Goal: Task Accomplishment & Management: Use online tool/utility

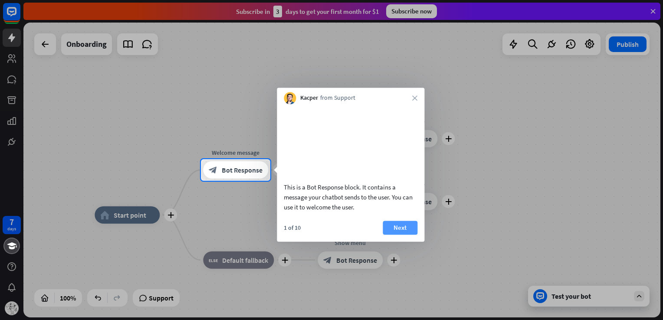
click at [396, 234] on button "Next" at bounding box center [400, 228] width 35 height 14
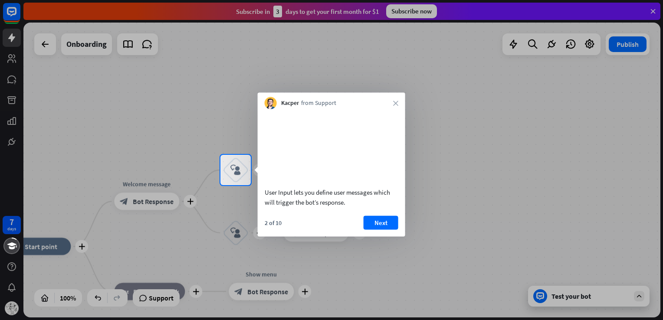
click at [396, 230] on button "Next" at bounding box center [381, 223] width 35 height 14
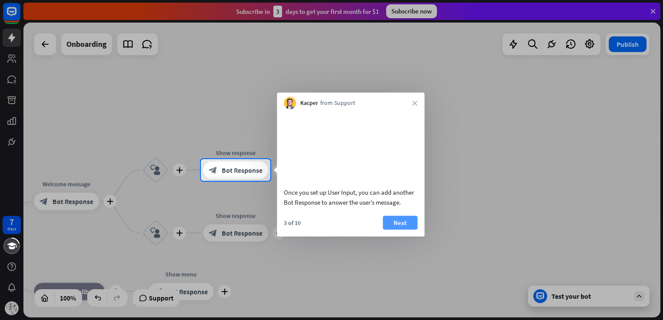
click at [387, 227] on button "Next" at bounding box center [400, 223] width 35 height 14
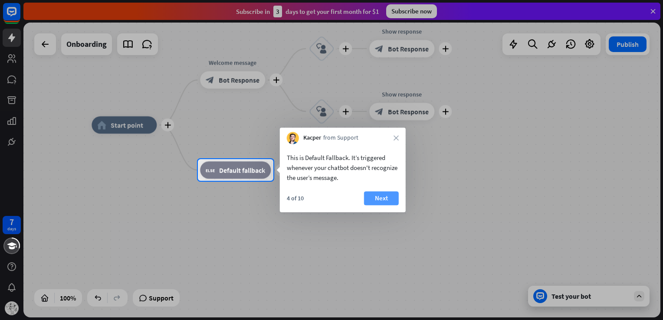
click at [376, 203] on button "Next" at bounding box center [381, 198] width 35 height 14
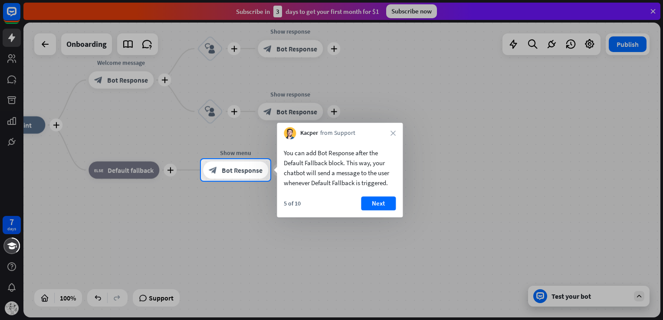
click at [376, 203] on button "Next" at bounding box center [378, 204] width 35 height 14
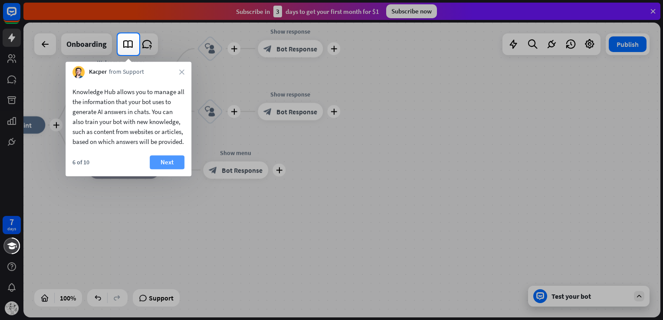
click at [161, 165] on button "Next" at bounding box center [167, 162] width 35 height 14
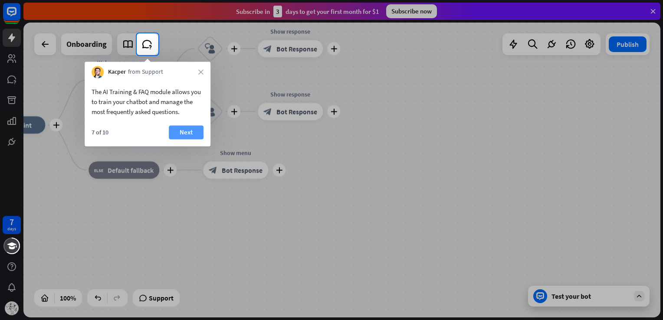
click at [185, 126] on button "Next" at bounding box center [186, 132] width 35 height 14
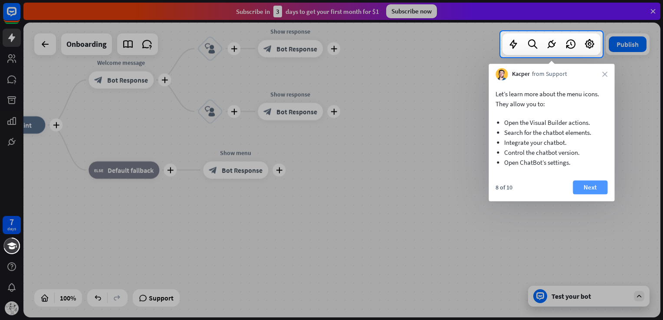
click at [593, 183] on button "Next" at bounding box center [590, 188] width 35 height 14
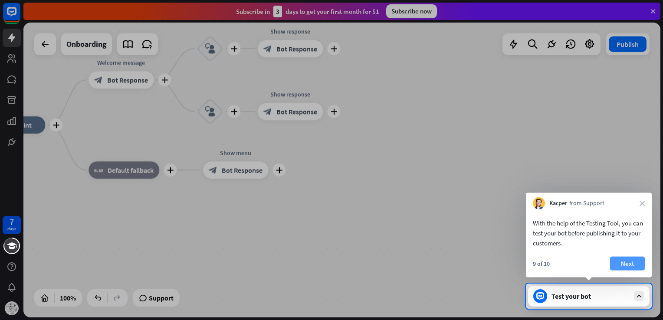
click at [620, 265] on button "Next" at bounding box center [627, 264] width 35 height 14
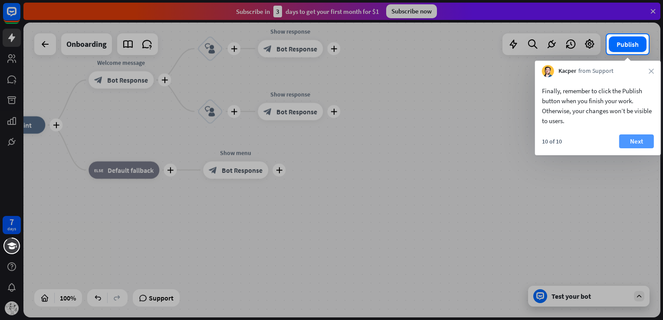
click at [632, 139] on button "Next" at bounding box center [637, 142] width 35 height 14
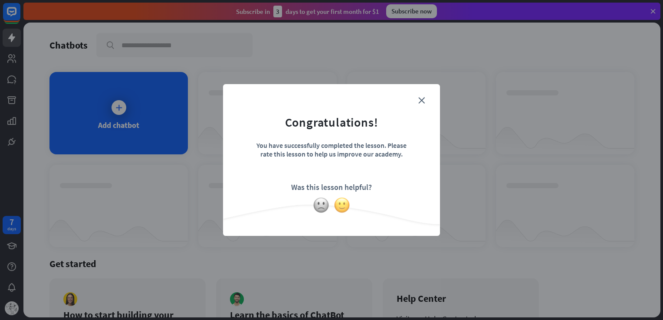
click at [335, 206] on img at bounding box center [342, 205] width 16 height 16
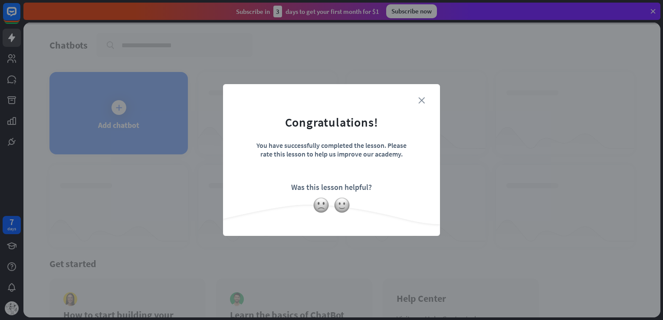
click at [419, 98] on icon "close" at bounding box center [422, 100] width 7 height 7
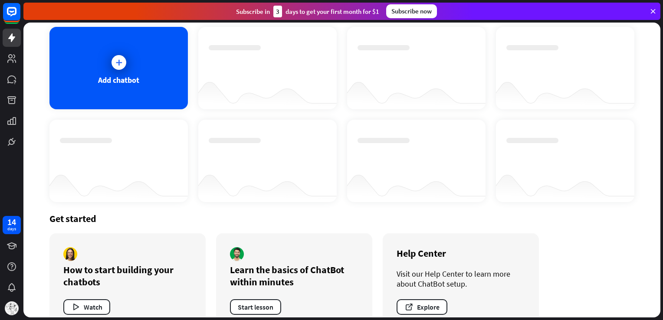
scroll to position [66, 0]
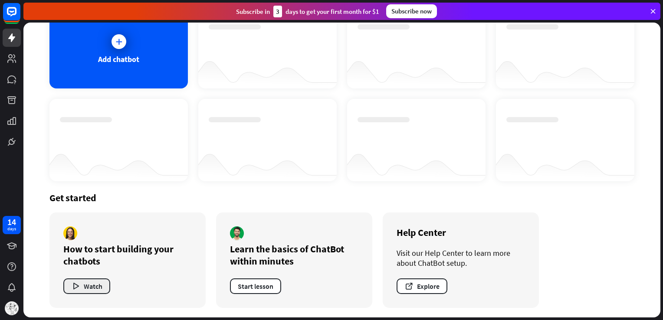
click at [87, 283] on button "Watch" at bounding box center [86, 287] width 47 height 16
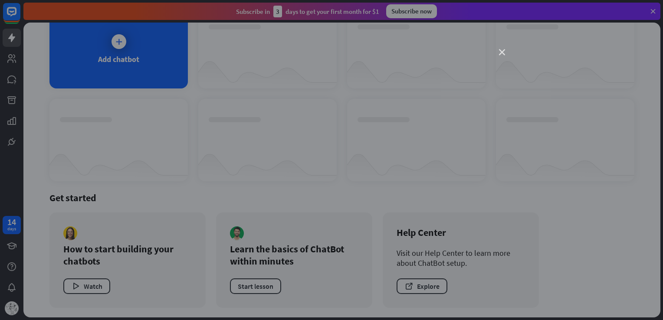
click at [501, 51] on icon "close" at bounding box center [502, 52] width 6 height 6
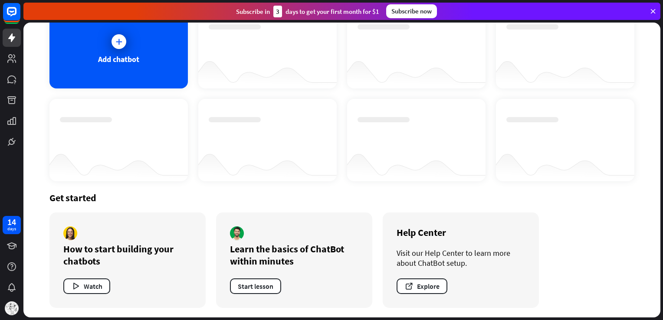
scroll to position [0, 0]
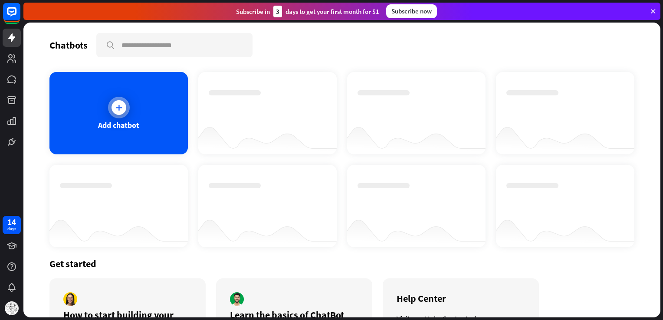
click at [117, 99] on div at bounding box center [119, 108] width 22 height 22
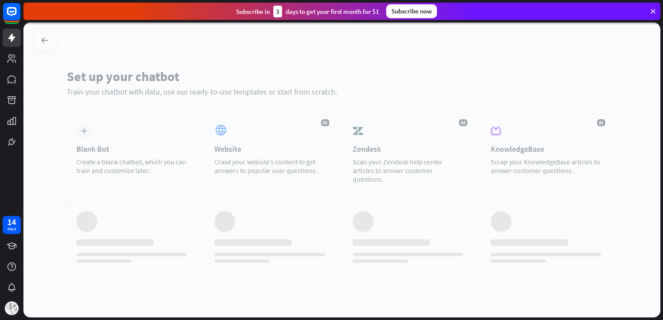
click at [117, 99] on div at bounding box center [341, 170] width 637 height 295
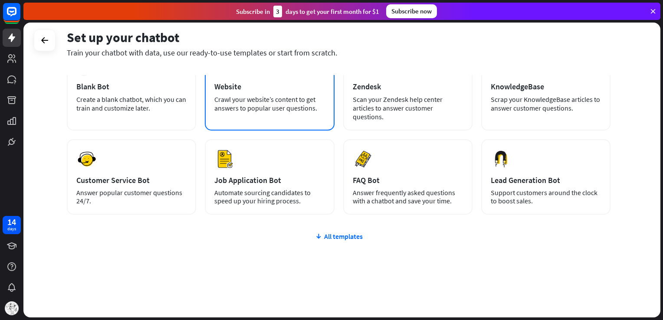
scroll to position [61, 0]
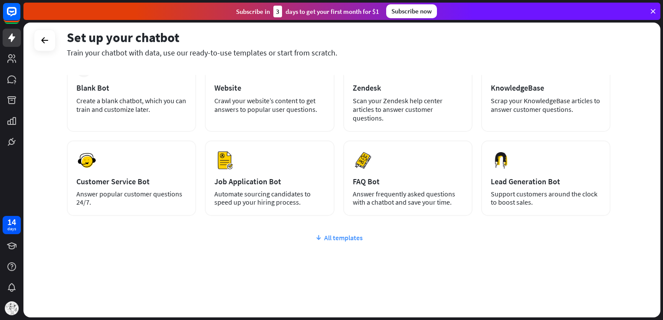
click at [326, 237] on div "All templates" at bounding box center [339, 238] width 544 height 9
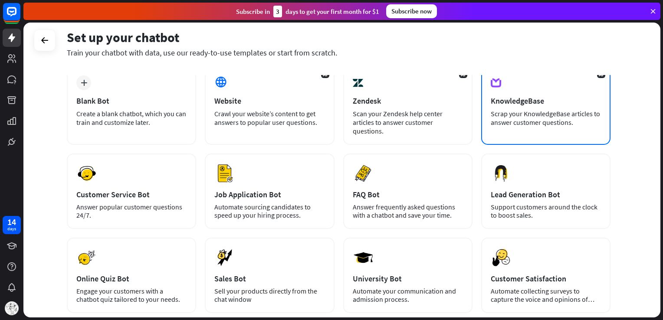
scroll to position [22, 0]
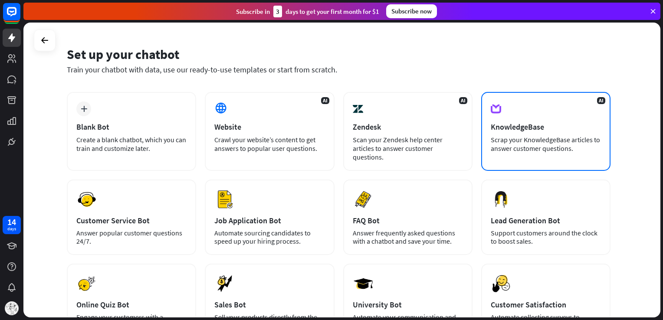
click at [526, 105] on div "AI KnowledgeBase Scrap your KnowledgeBase articles to answer customer questions." at bounding box center [545, 131] width 129 height 79
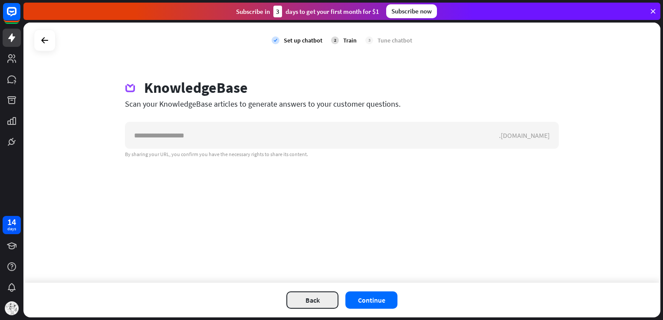
click at [331, 304] on button "Back" at bounding box center [313, 300] width 52 height 17
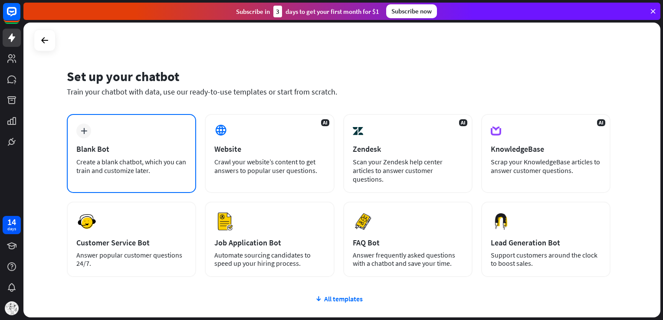
click at [166, 165] on div "Create a blank chatbot, which you can train and customize later." at bounding box center [131, 166] width 110 height 17
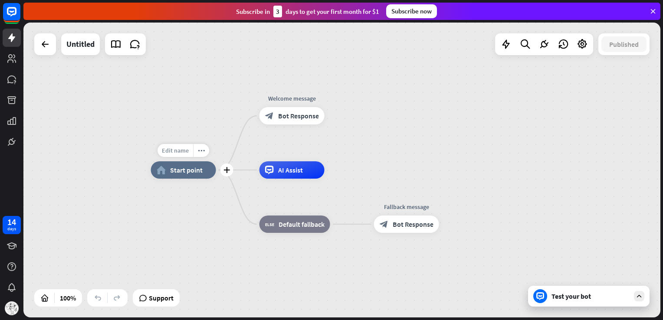
click at [186, 154] on span "Edit name" at bounding box center [175, 151] width 27 height 8
click at [297, 175] on div "AI Assist" at bounding box center [292, 170] width 65 height 17
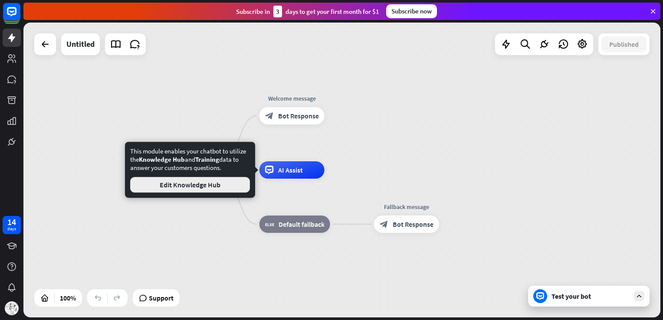
click at [227, 188] on button "Edit Knowledge Hub" at bounding box center [190, 185] width 120 height 16
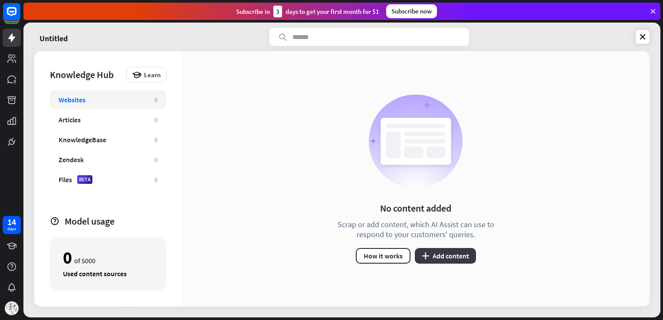
click at [443, 257] on button "plus Add content" at bounding box center [445, 256] width 61 height 16
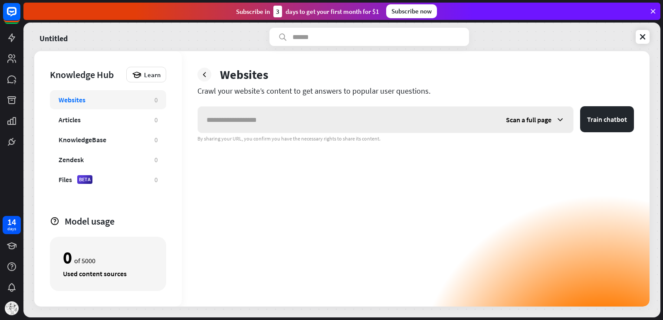
click at [238, 121] on input "text" at bounding box center [348, 120] width 300 height 26
type input "**********"
drag, startPoint x: 238, startPoint y: 121, endPoint x: 194, endPoint y: 119, distance: 43.4
click at [194, 119] on div "**********" at bounding box center [416, 179] width 468 height 256
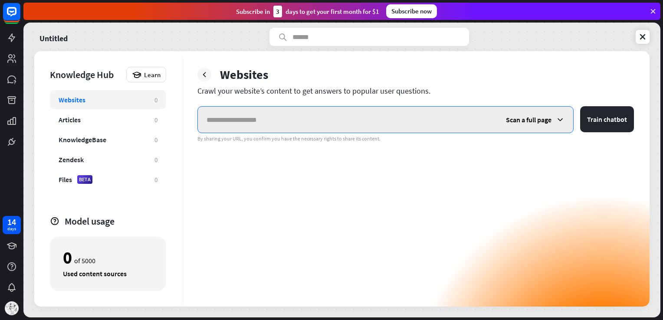
click at [328, 116] on input "text" at bounding box center [348, 120] width 300 height 26
paste input "**********"
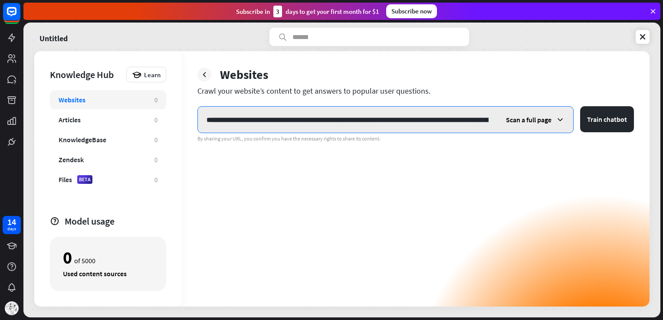
scroll to position [0, 454]
type input "**********"
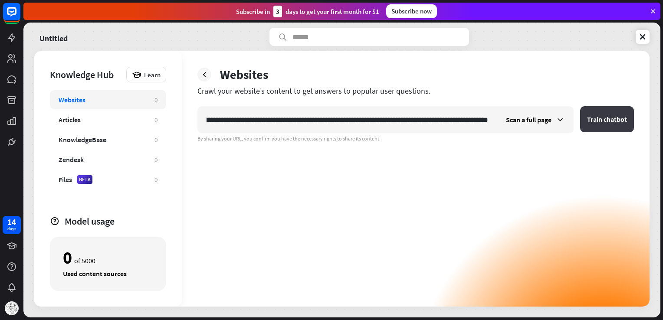
scroll to position [0, 0]
click at [595, 114] on button "Train chatbot" at bounding box center [607, 119] width 54 height 26
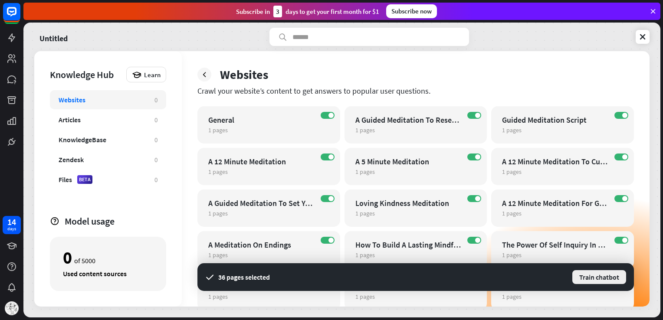
click at [594, 278] on button "Train chatbot" at bounding box center [600, 278] width 56 height 16
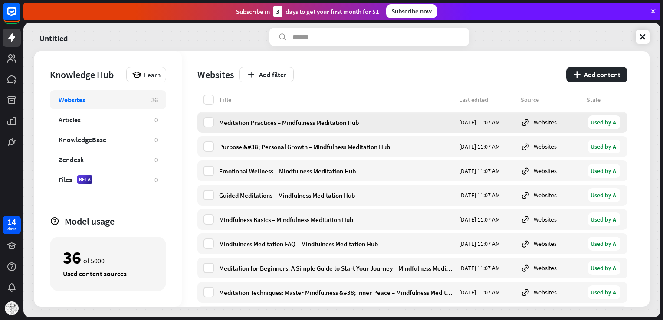
click at [202, 130] on div "Meditation Practices – Mindfulness Meditation Hub [DATE] 11:07 AM Websites Used…" at bounding box center [413, 122] width 430 height 21
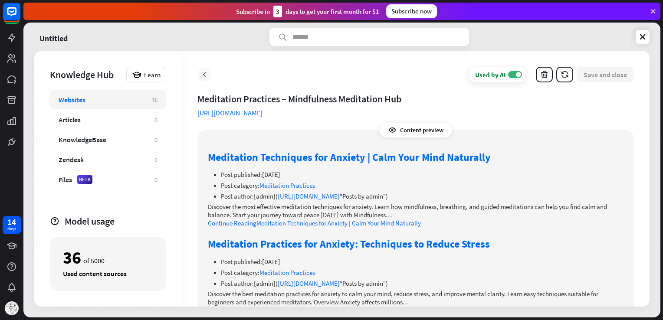
click at [204, 73] on icon at bounding box center [204, 74] width 9 height 9
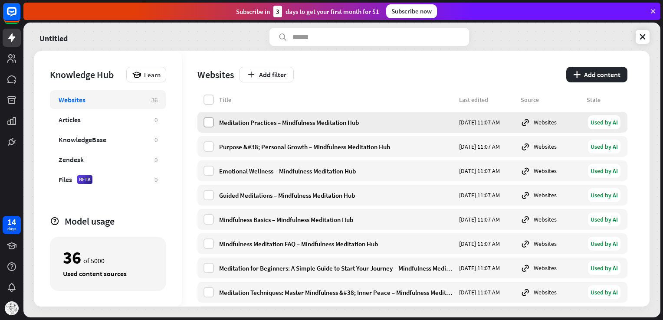
click at [210, 124] on label at bounding box center [209, 122] width 10 height 10
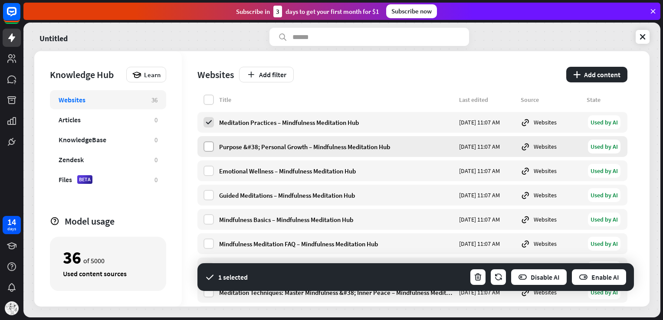
click at [208, 145] on label at bounding box center [209, 147] width 10 height 10
click at [211, 171] on label at bounding box center [209, 171] width 10 height 10
click at [209, 96] on label at bounding box center [209, 100] width 10 height 10
click at [599, 277] on button "Enable AI" at bounding box center [599, 277] width 56 height 17
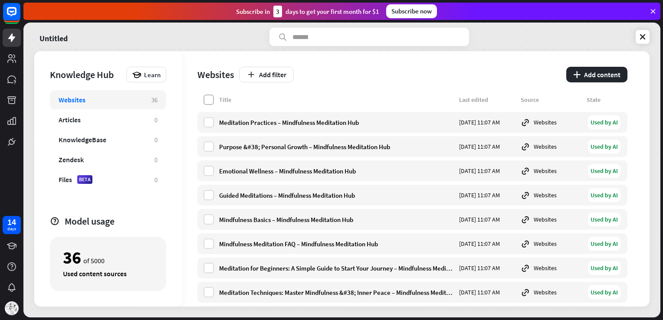
click at [210, 99] on label at bounding box center [209, 100] width 10 height 10
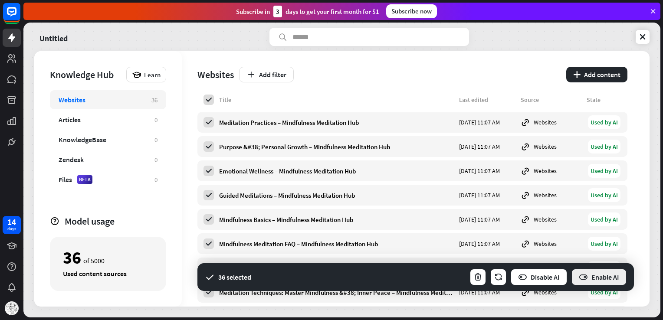
click at [598, 277] on button "Enable AI" at bounding box center [599, 277] width 56 height 17
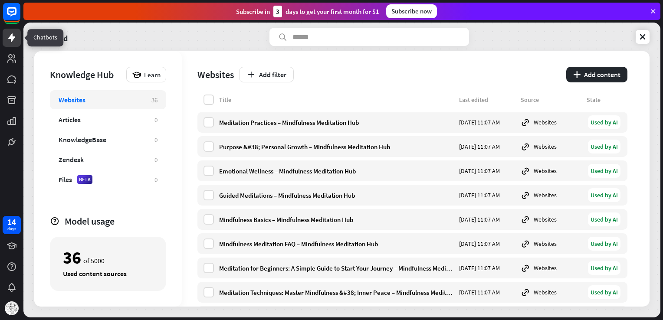
click at [7, 39] on icon at bounding box center [12, 38] width 10 height 10
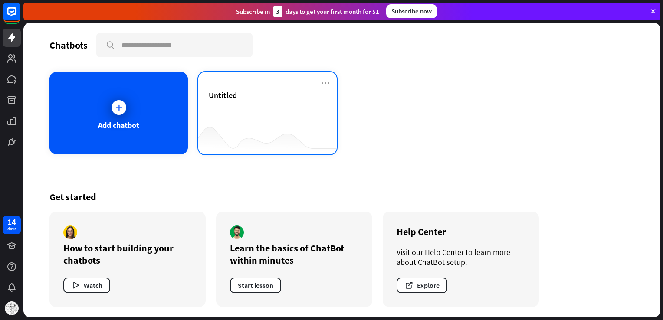
click at [252, 88] on div "Untitled" at bounding box center [267, 113] width 138 height 82
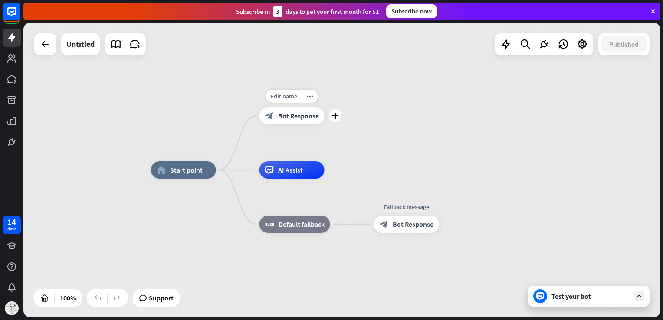
click at [297, 119] on span "Bot Response" at bounding box center [298, 116] width 41 height 9
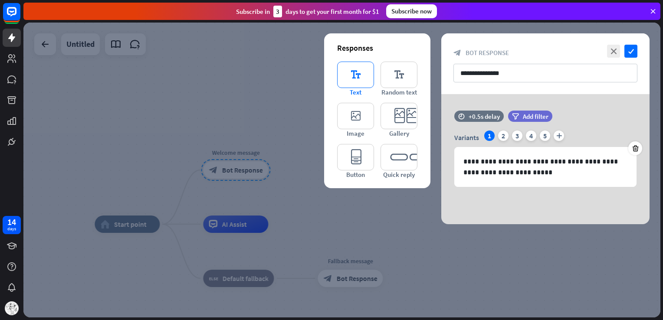
click at [359, 72] on icon "editor_text" at bounding box center [355, 75] width 37 height 26
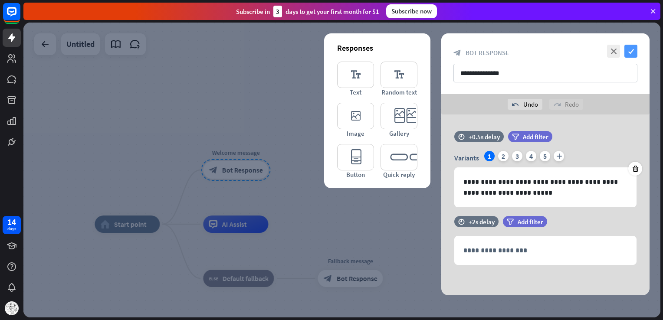
click at [636, 47] on icon "check" at bounding box center [631, 51] width 13 height 13
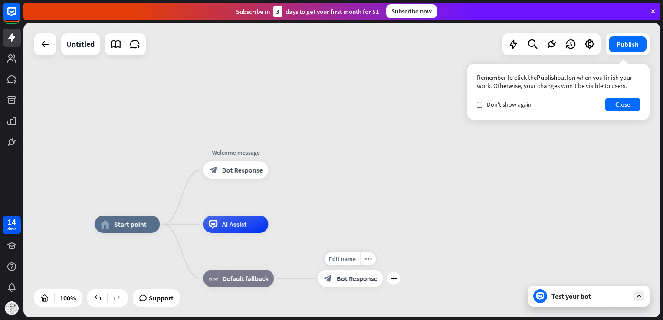
click at [339, 279] on span "Bot Response" at bounding box center [356, 278] width 41 height 9
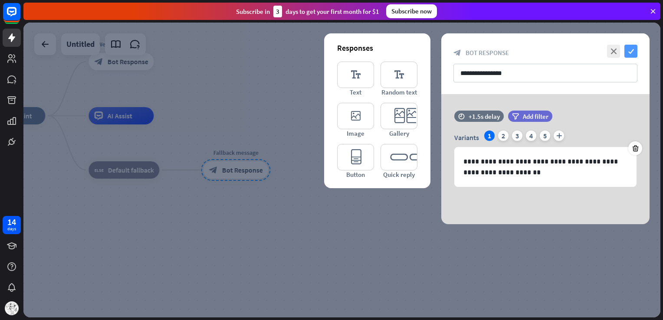
click at [633, 49] on icon "check" at bounding box center [631, 51] width 13 height 13
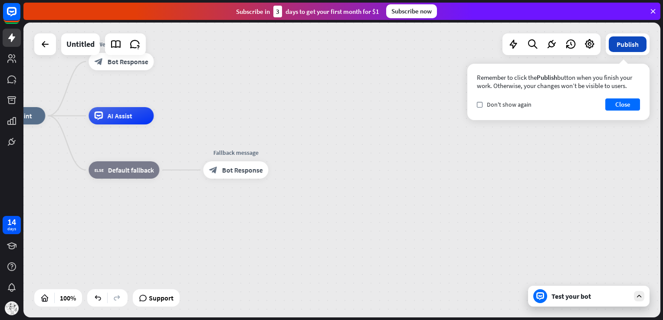
click at [630, 47] on button "Publish" at bounding box center [628, 44] width 38 height 16
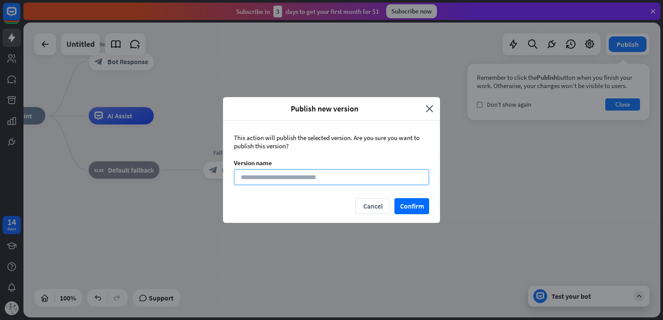
click at [288, 176] on input at bounding box center [331, 177] width 195 height 16
type input "*"
type input "**********"
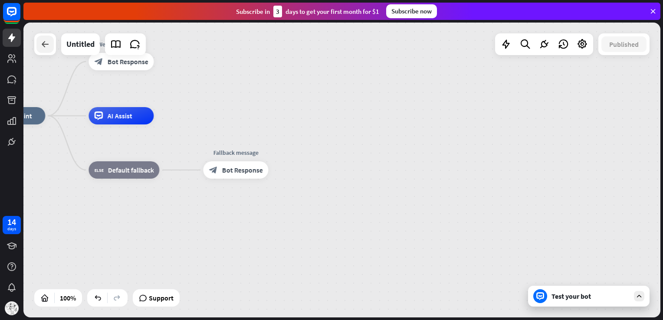
click at [48, 41] on icon at bounding box center [45, 44] width 10 height 10
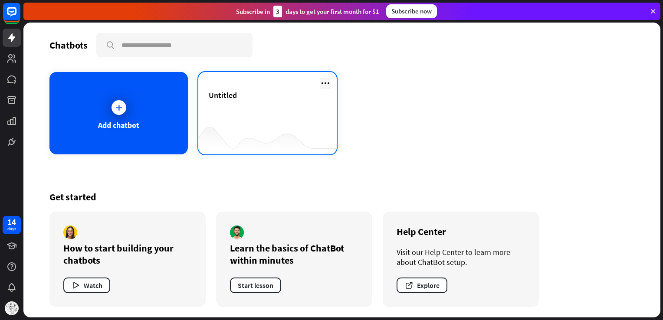
click at [323, 81] on icon at bounding box center [325, 83] width 10 height 10
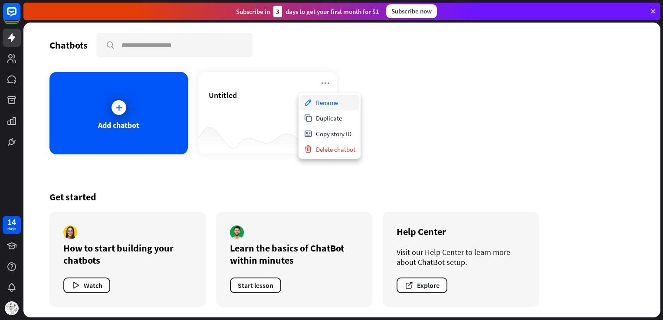
click at [322, 102] on div "Rename" at bounding box center [329, 103] width 59 height 16
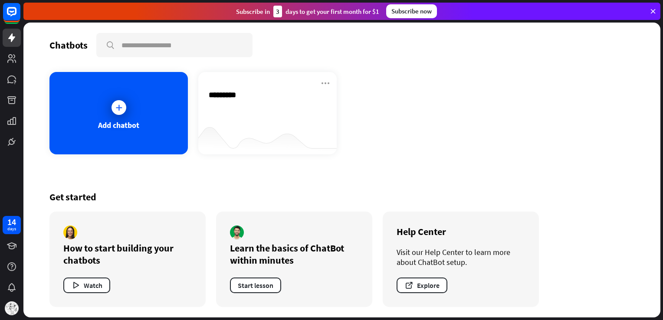
type input "**********"
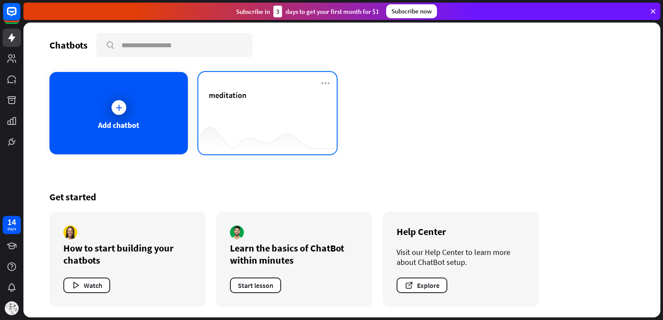
click at [276, 107] on div "meditation" at bounding box center [268, 105] width 118 height 30
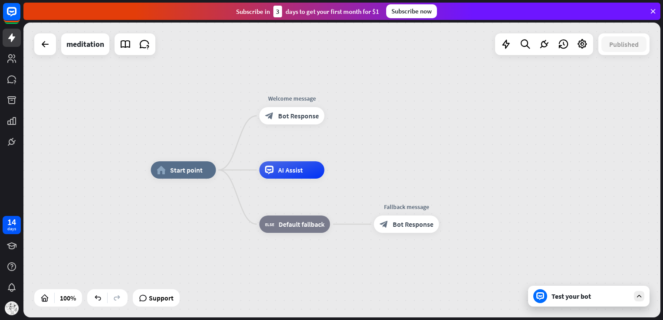
click at [575, 294] on div "Test your bot" at bounding box center [591, 296] width 78 height 9
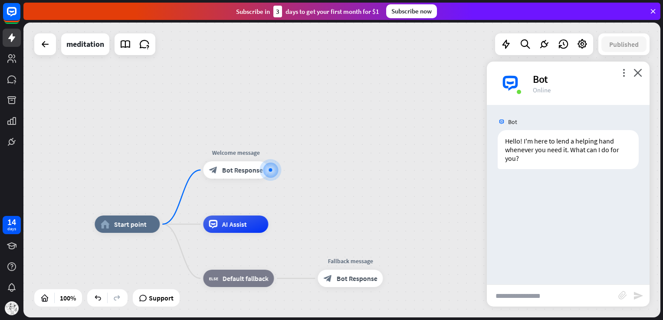
click at [567, 289] on input "text" at bounding box center [553, 296] width 132 height 22
type input "**********"
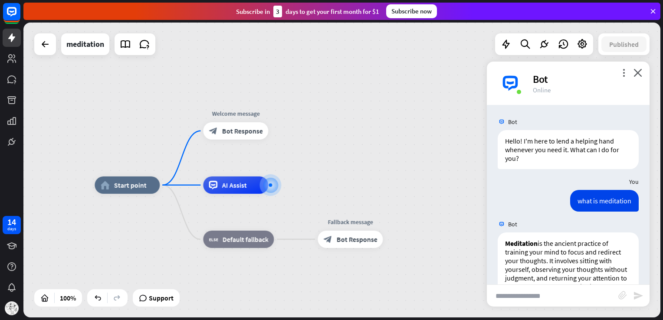
scroll to position [173, 0]
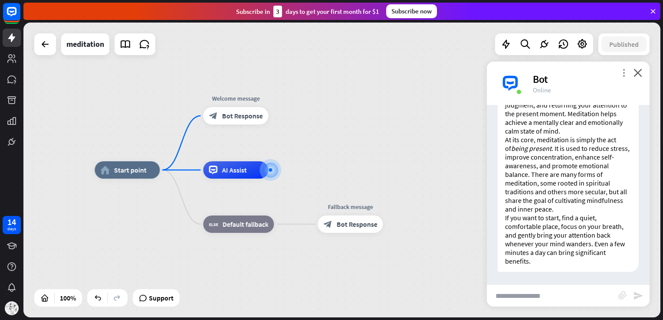
click at [625, 72] on icon "more_vert" at bounding box center [624, 73] width 8 height 8
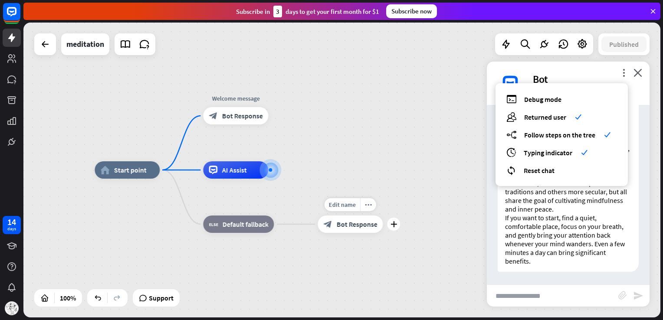
click at [376, 216] on div "Edit name more_horiz plus Fallback message block_bot_response Bot Response" at bounding box center [350, 224] width 65 height 17
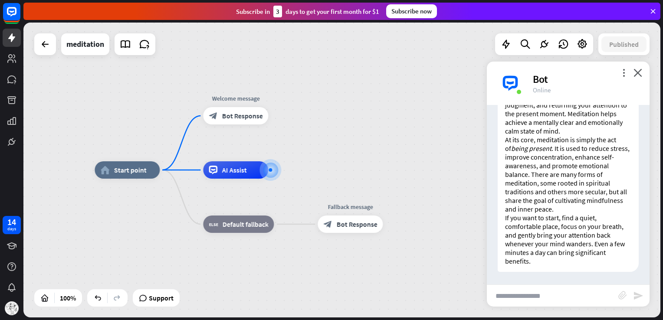
click at [524, 303] on input "text" at bounding box center [553, 296] width 132 height 22
type input "********"
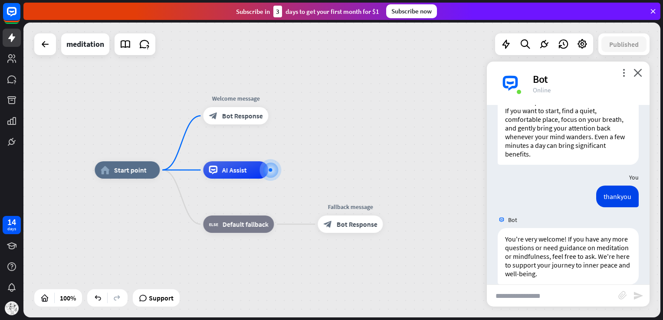
scroll to position [293, 0]
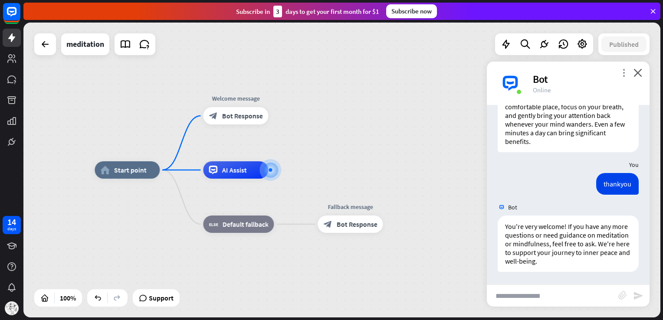
click at [625, 72] on icon "more_vert" at bounding box center [624, 73] width 8 height 8
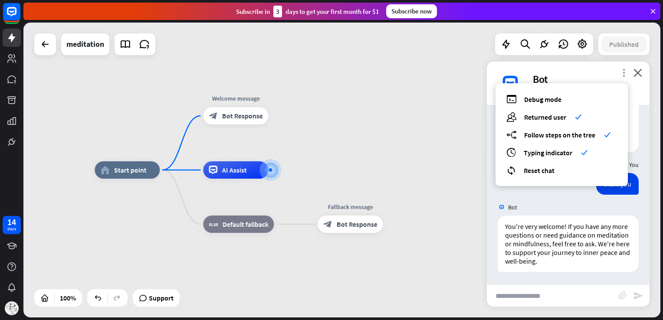
click at [625, 72] on icon "more_vert" at bounding box center [624, 73] width 8 height 8
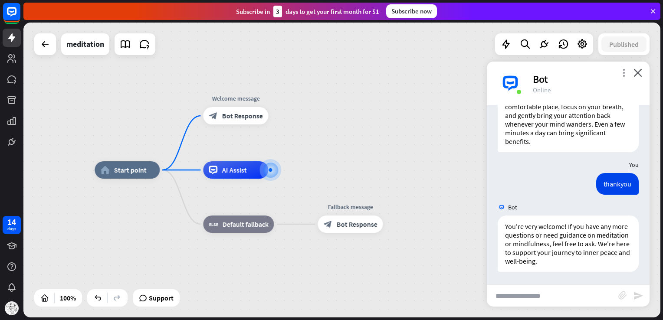
click at [622, 73] on icon "more_vert" at bounding box center [624, 73] width 8 height 8
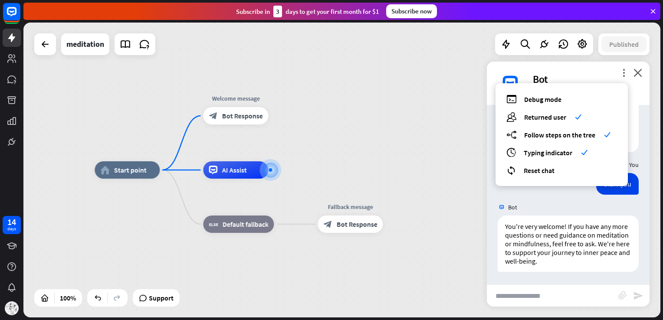
click at [422, 93] on div "home_2 Start point Welcome message block_bot_response Bot Response AI Assist bl…" at bounding box center [341, 170] width 637 height 295
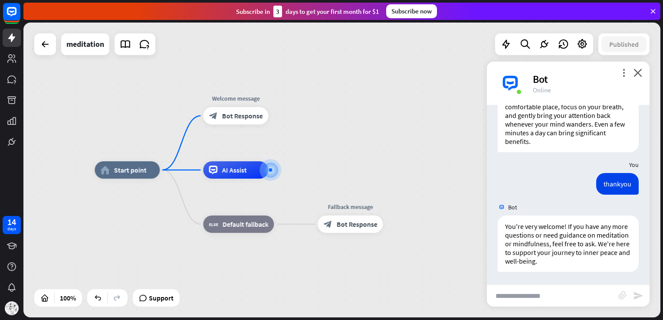
click at [433, 171] on div "home_2 Start point Welcome message block_bot_response Bot Response AI Assist bl…" at bounding box center [413, 317] width 637 height 295
click at [643, 71] on div "more_vert close Bot Online" at bounding box center [568, 83] width 163 height 43
click at [639, 72] on icon "close" at bounding box center [638, 73] width 9 height 8
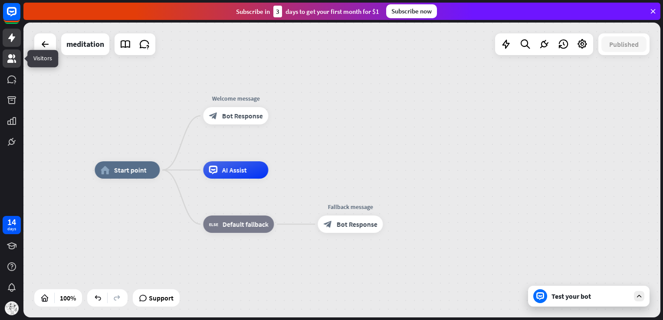
click at [11, 53] on link at bounding box center [12, 58] width 18 height 18
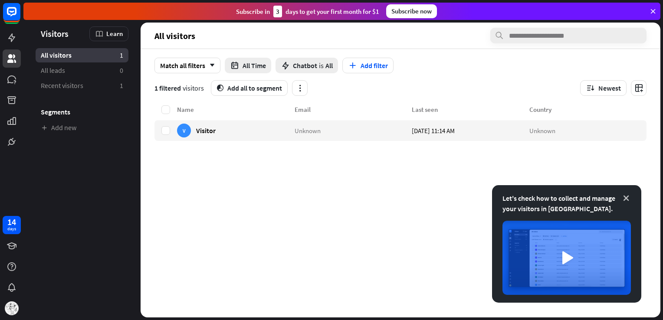
click at [627, 199] on icon at bounding box center [626, 198] width 9 height 9
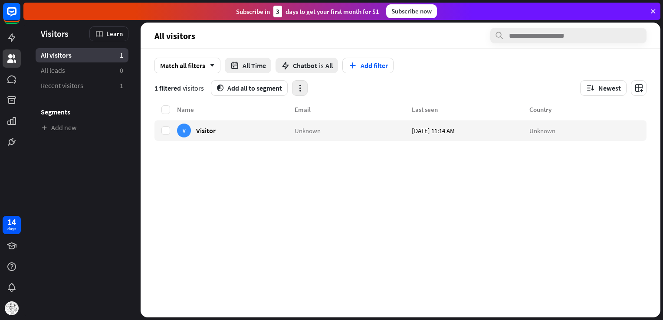
click at [300, 88] on icon "button" at bounding box center [300, 88] width 9 height 9
click at [78, 126] on link "Add new" at bounding box center [82, 128] width 93 height 14
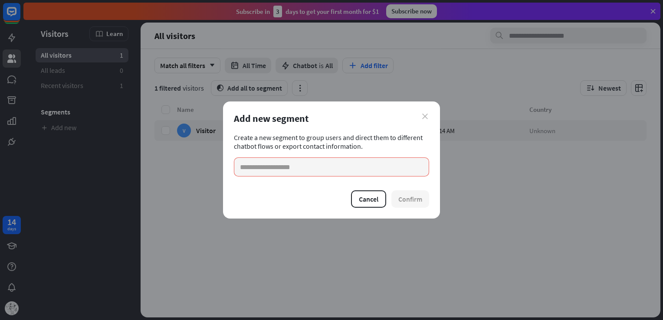
click at [423, 115] on icon "close" at bounding box center [425, 117] width 6 height 6
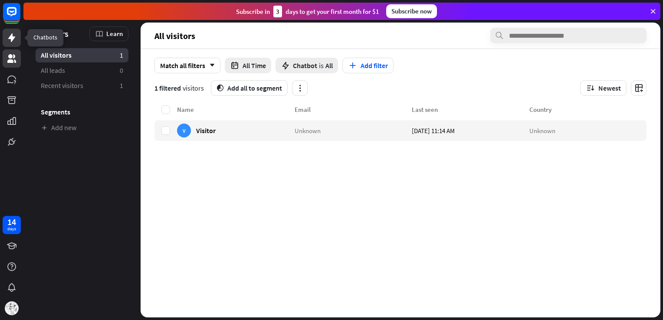
click at [12, 42] on icon at bounding box center [12, 38] width 10 height 10
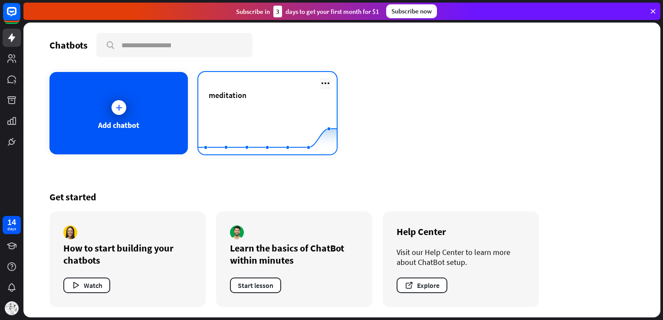
click at [322, 82] on icon at bounding box center [325, 83] width 10 height 10
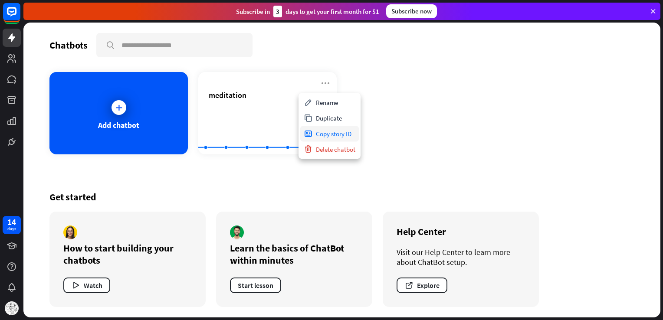
click at [326, 131] on div "Copy story ID" at bounding box center [329, 134] width 59 height 16
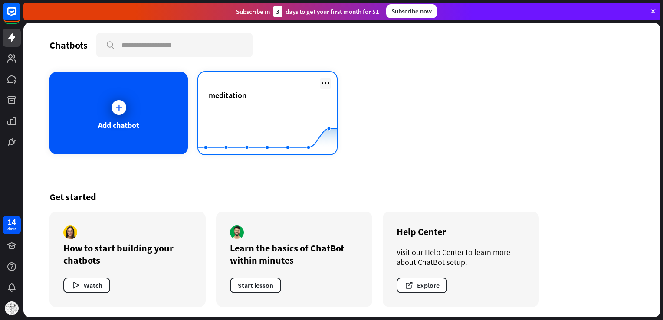
click at [323, 82] on icon at bounding box center [325, 83] width 10 height 10
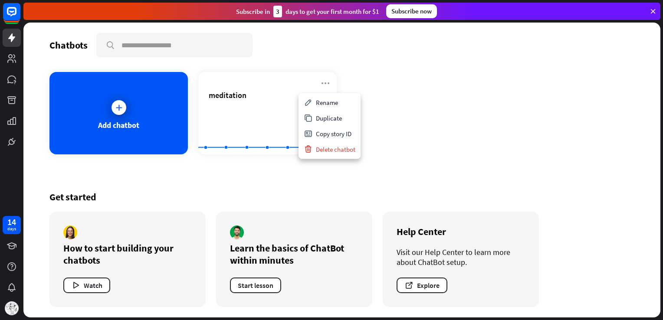
click at [441, 83] on div "Add chatbot meditation Created with Highcharts 10.1.0 0 1 2" at bounding box center [341, 113] width 585 height 82
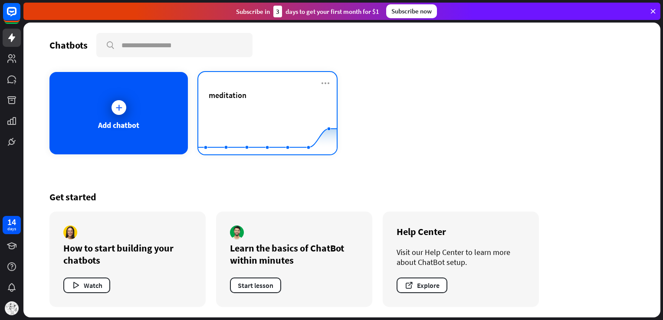
click at [298, 95] on div "meditation" at bounding box center [268, 95] width 118 height 10
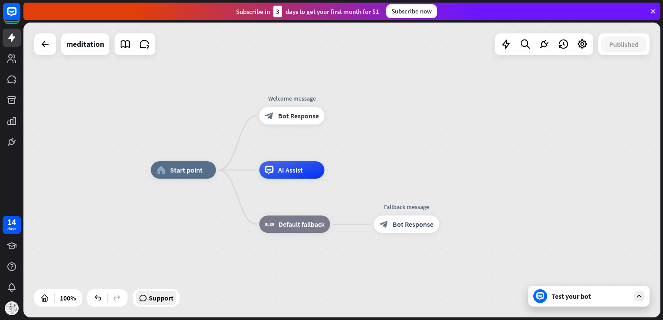
click at [147, 300] on icon at bounding box center [143, 298] width 8 height 9
click at [10, 307] on img at bounding box center [12, 309] width 14 height 14
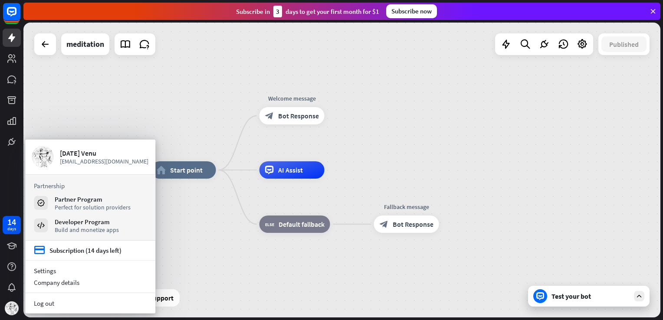
click at [205, 226] on div "home_2 Start point Welcome message block_bot_response Bot Response AI Assist bl…" at bounding box center [469, 317] width 637 height 295
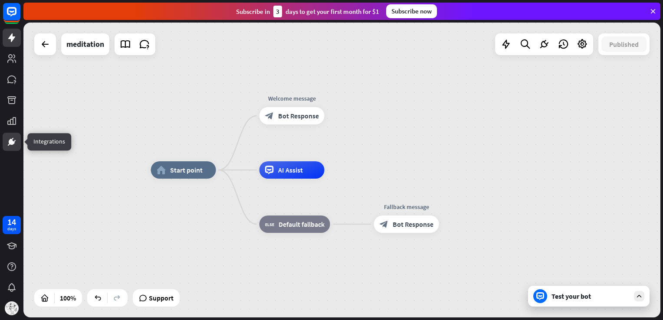
click at [10, 143] on icon at bounding box center [12, 142] width 6 height 6
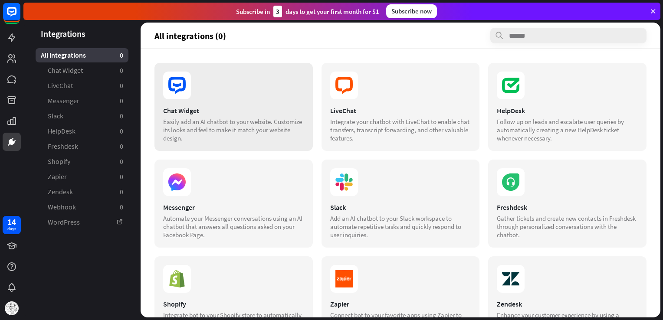
click at [241, 108] on div "Chat Widget" at bounding box center [233, 110] width 141 height 9
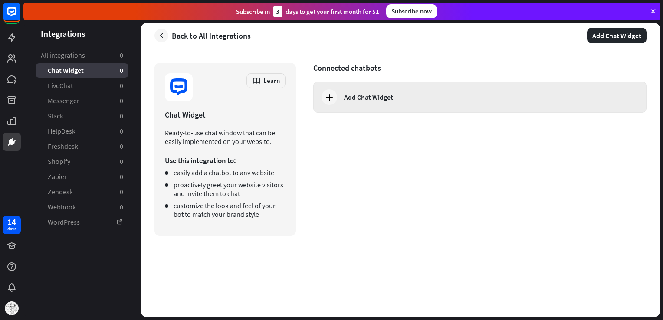
click at [370, 99] on div "Add Chat Widget" at bounding box center [368, 97] width 49 height 9
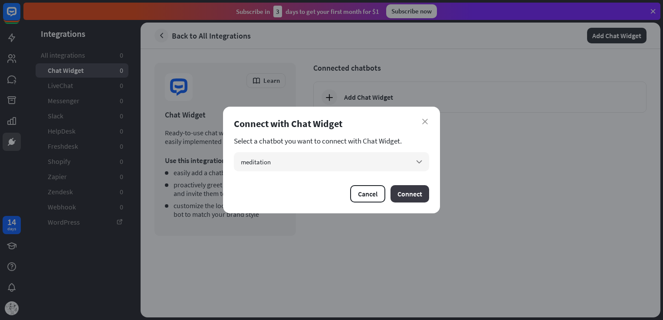
click at [406, 194] on button "Connect" at bounding box center [410, 193] width 39 height 17
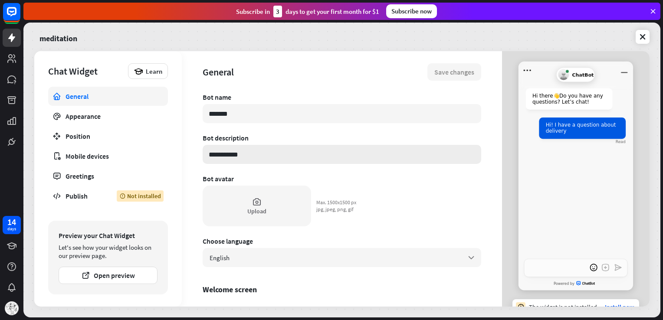
type textarea "*"
click at [132, 281] on button "Open preview" at bounding box center [108, 275] width 99 height 17
click at [99, 156] on div "Mobile devices" at bounding box center [108, 156] width 85 height 9
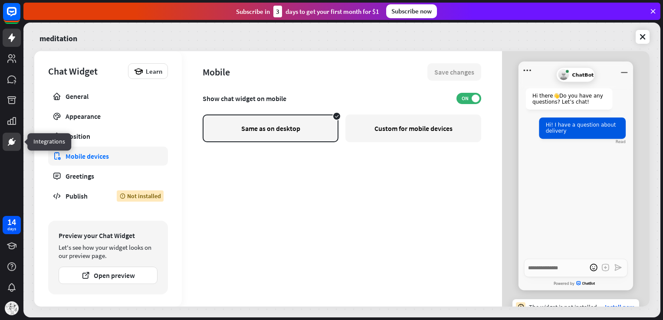
click at [12, 135] on link at bounding box center [12, 142] width 18 height 18
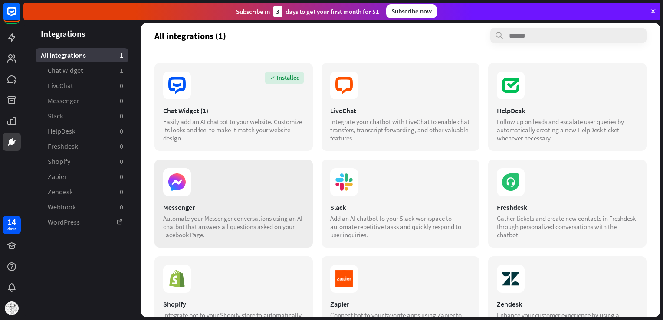
click at [211, 201] on div "Messenger Automate your Messenger conversations using an AI chatbot that answer…" at bounding box center [234, 204] width 158 height 88
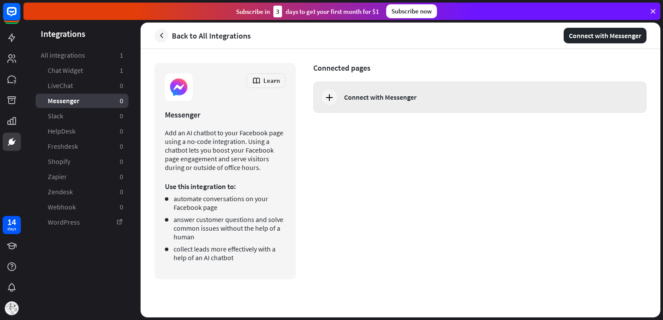
click at [396, 95] on div "Connect with Messenger" at bounding box center [380, 97] width 73 height 9
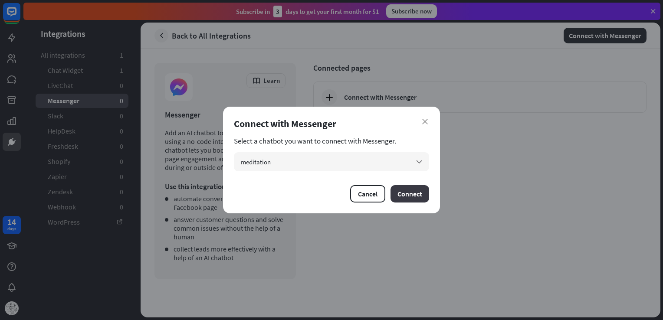
click at [408, 193] on button "Connect" at bounding box center [410, 193] width 39 height 17
